Goal: Task Accomplishment & Management: Manage account settings

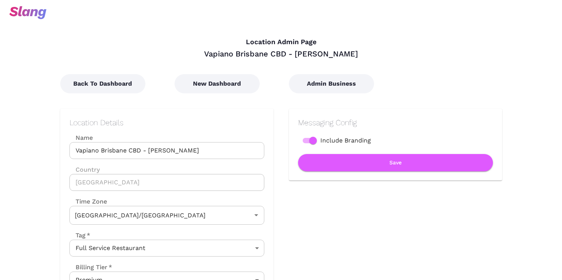
type input "Australian EST ([GEOGRAPHIC_DATA])"
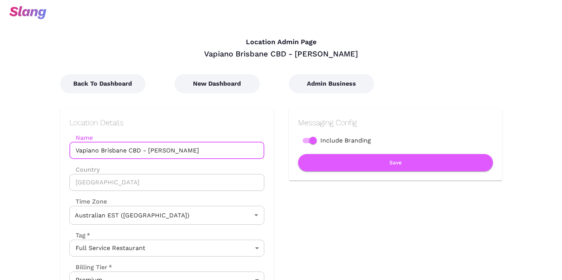
drag, startPoint x: 128, startPoint y: 150, endPoint x: 148, endPoint y: 150, distance: 19.6
click at [148, 150] on input "Vapiano Brisbane CBD - [PERSON_NAME]" at bounding box center [166, 150] width 195 height 17
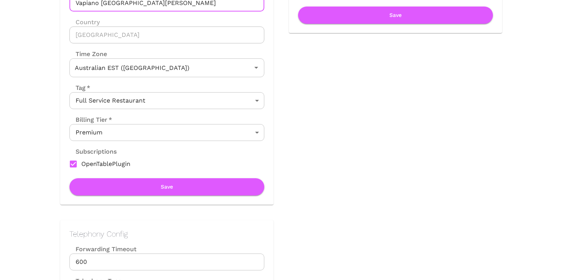
scroll to position [213, 0]
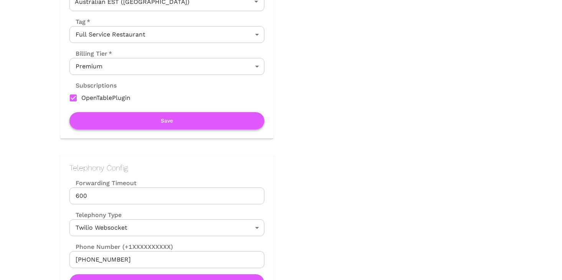
type input "Vapiano [GEOGRAPHIC_DATA][PERSON_NAME]"
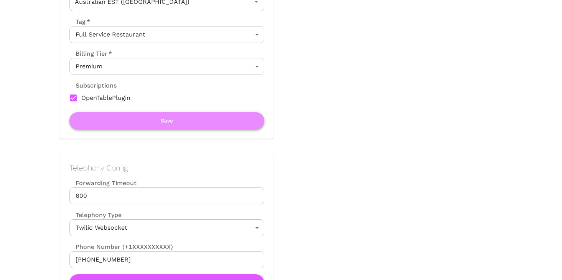
click at [149, 119] on button "Save" at bounding box center [166, 120] width 195 height 17
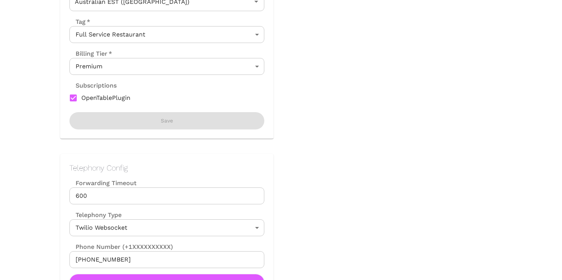
scroll to position [0, 0]
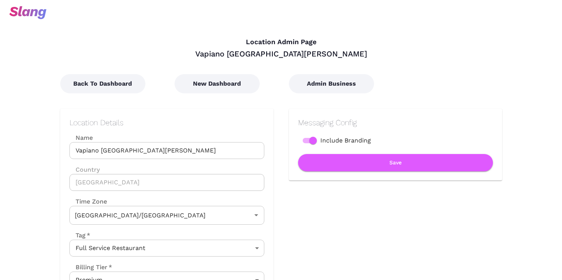
type input "Australian EST ([GEOGRAPHIC_DATA])"
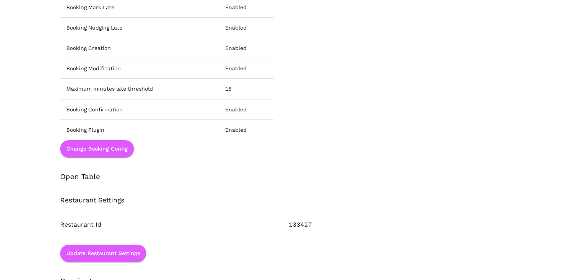
scroll to position [822, 0]
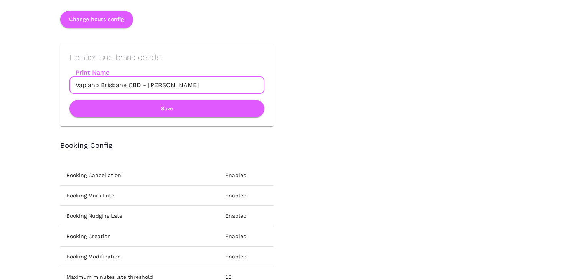
drag, startPoint x: 128, startPoint y: 86, endPoint x: 148, endPoint y: 85, distance: 20.0
click at [148, 85] on input "Vapiano Brisbane CBD - [PERSON_NAME]" at bounding box center [166, 85] width 195 height 17
type input "Vapiano [GEOGRAPHIC_DATA][PERSON_NAME]"
click at [155, 104] on button "Save" at bounding box center [166, 108] width 195 height 17
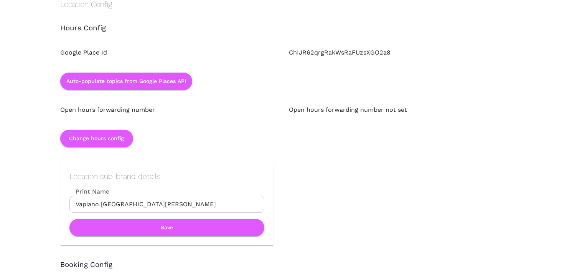
scroll to position [773, 0]
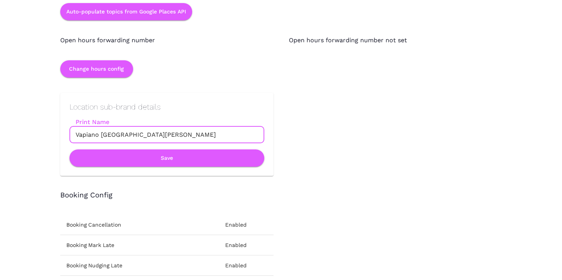
drag, startPoint x: 100, startPoint y: 134, endPoint x: 125, endPoint y: 133, distance: 24.2
click at [125, 133] on input "Vapiano [GEOGRAPHIC_DATA][PERSON_NAME]" at bounding box center [166, 134] width 195 height 17
type input "[GEOGRAPHIC_DATA][PERSON_NAME]"
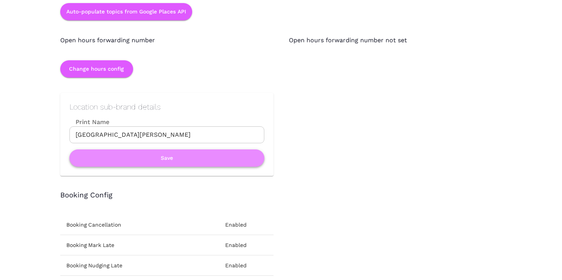
click at [133, 155] on button "Save" at bounding box center [166, 157] width 195 height 17
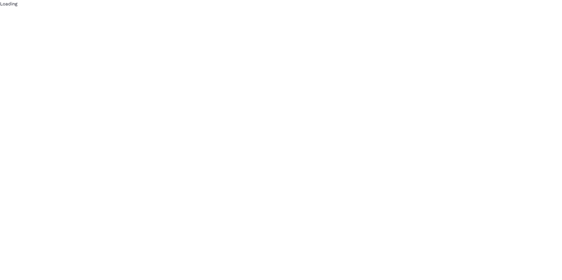
scroll to position [0, 0]
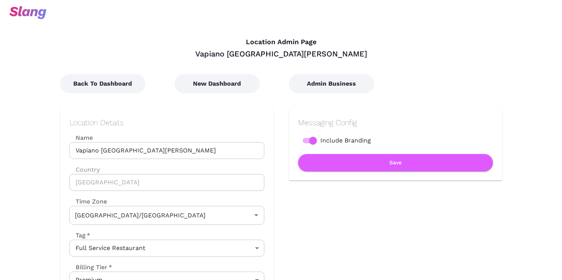
type input "Australian EST ([GEOGRAPHIC_DATA])"
